Goal: Task Accomplishment & Management: Use online tool/utility

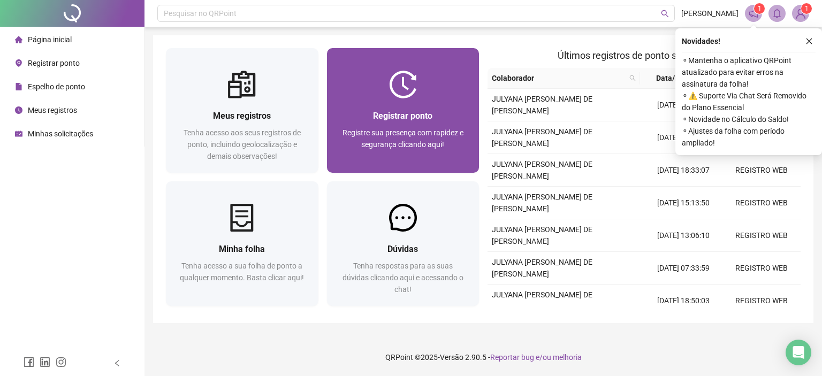
click at [441, 150] on div "Registre sua presença com rapidez e segurança clicando aqui!" at bounding box center [403, 144] width 127 height 35
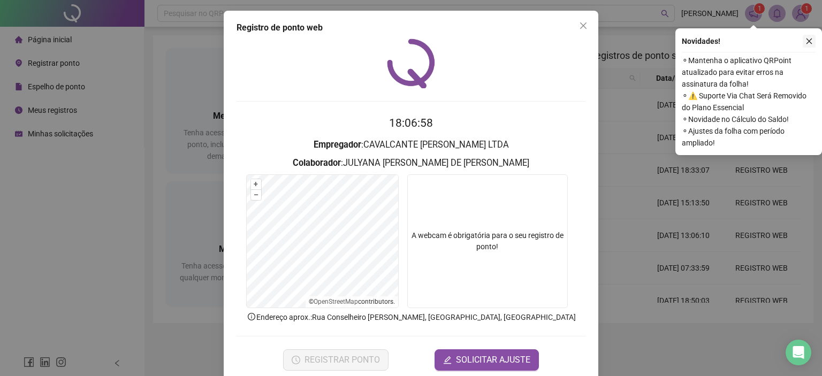
click at [810, 38] on icon "close" at bounding box center [809, 40] width 7 height 7
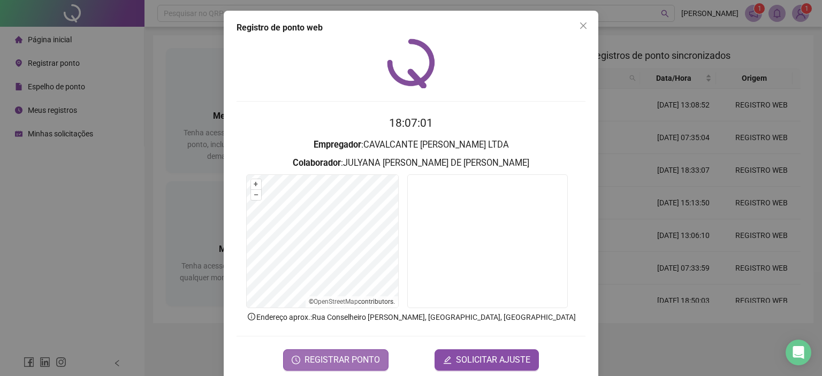
click at [369, 361] on span "REGISTRAR PONTO" at bounding box center [342, 360] width 75 height 13
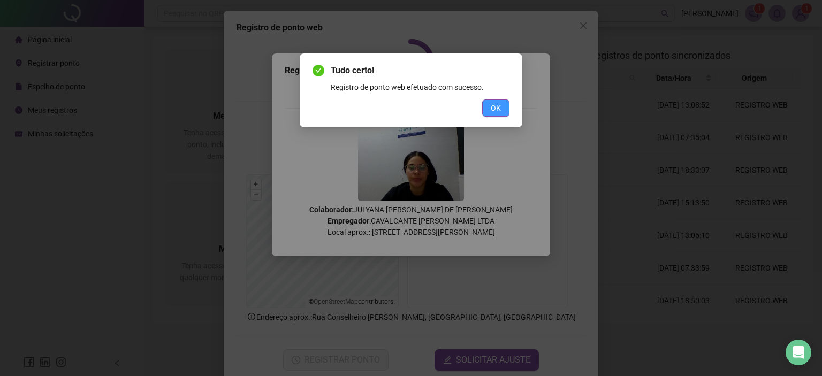
click at [493, 105] on span "OK" at bounding box center [496, 108] width 10 height 12
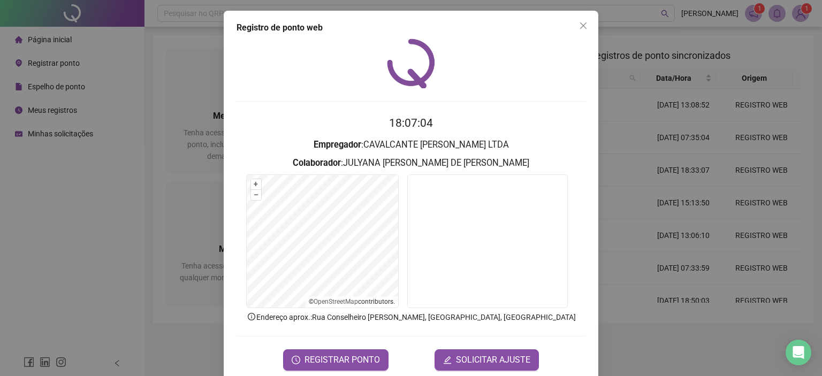
drag, startPoint x: 577, startPoint y: 24, endPoint x: 465, endPoint y: 41, distance: 113.3
click at [575, 25] on span "Close" at bounding box center [583, 25] width 17 height 9
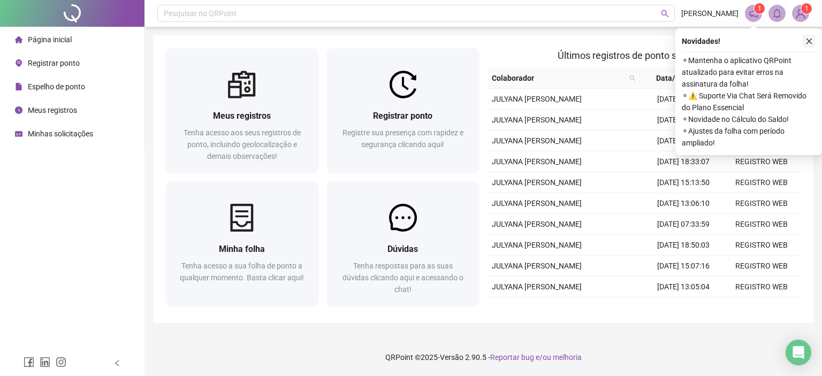
click at [805, 36] on button "button" at bounding box center [809, 41] width 13 height 13
click at [813, 40] on div "Meus registros Tenha acesso aos seus registros de ponto, incluindo geolocalizaç…" at bounding box center [483, 179] width 661 height 288
